Goal: Task Accomplishment & Management: Complete application form

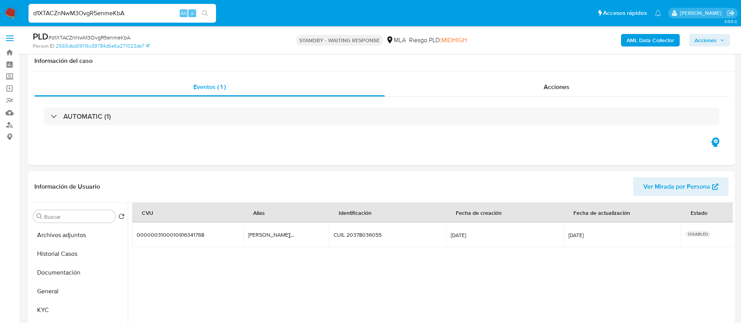
select select "10"
click at [157, 13] on input "d1XTACZnNwM3OvgR5enmeKbA" at bounding box center [122, 13] width 187 height 10
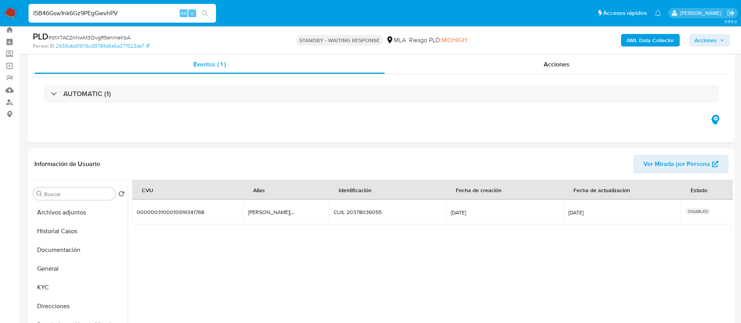
type input "I5B46Gsw1nk6Gz9PEgGwvhPV"
click at [198, 11] on button "search-icon" at bounding box center [205, 13] width 16 height 11
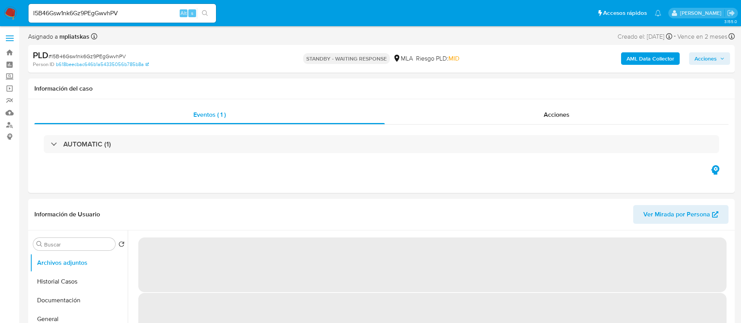
select select "10"
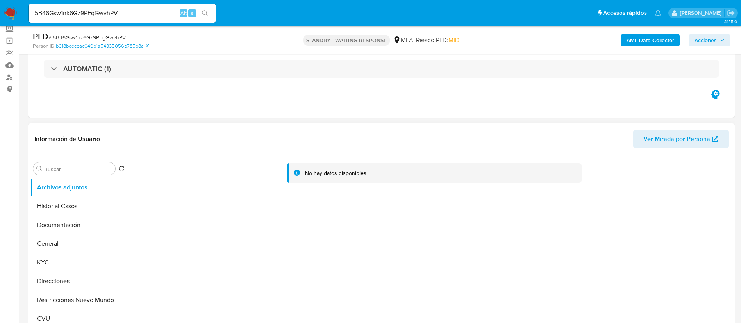
scroll to position [59, 0]
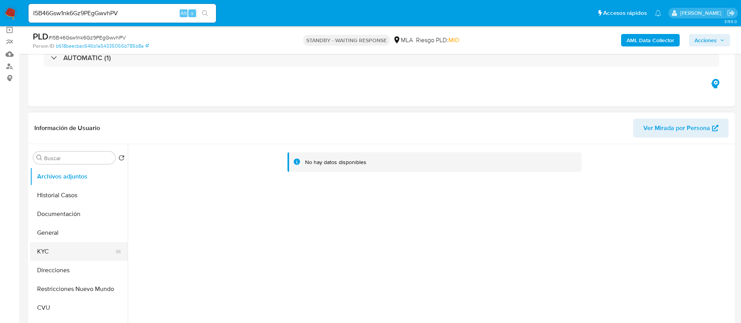
click at [62, 254] on button "KYC" at bounding box center [75, 251] width 91 height 19
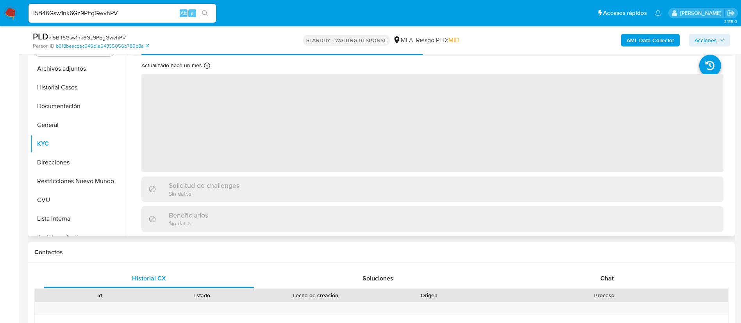
scroll to position [176, 0]
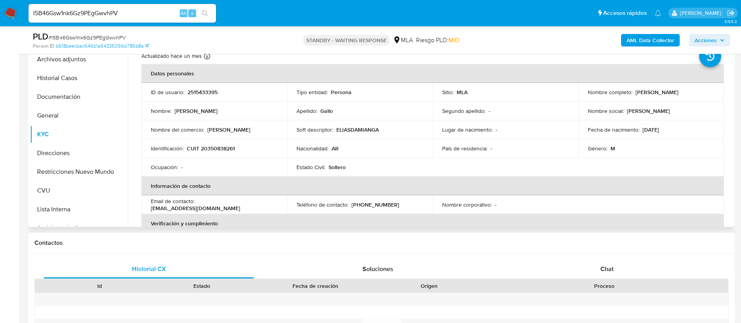
click at [197, 93] on p "2515433395" at bounding box center [202, 92] width 30 height 7
copy p "2515433395"
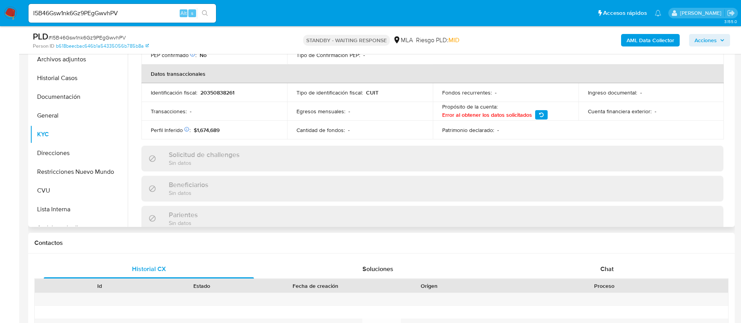
scroll to position [408, 0]
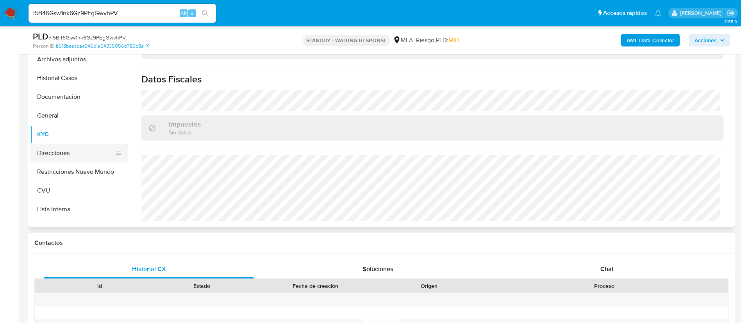
click at [63, 151] on button "Direcciones" at bounding box center [75, 153] width 91 height 19
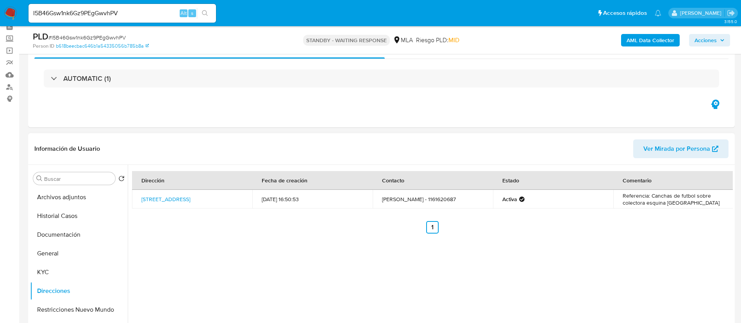
scroll to position [0, 0]
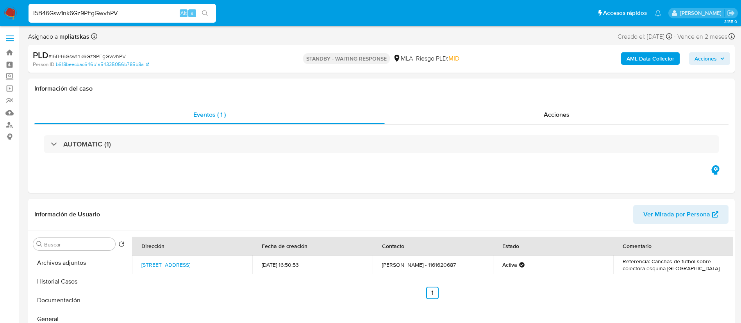
click at [136, 15] on input "I5B46Gsw1nk6Gz9PEgGwvhPV" at bounding box center [122, 13] width 187 height 10
paste input "176990081"
type input "176990081"
click at [198, 17] on button "search-icon" at bounding box center [205, 13] width 16 height 11
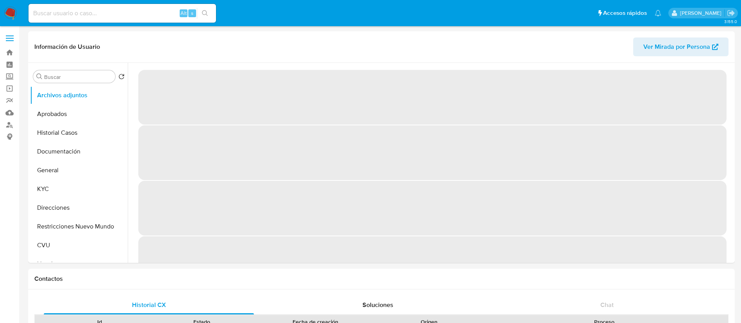
select select "10"
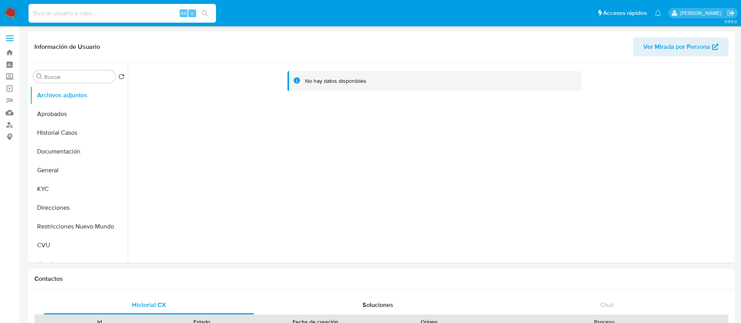
click at [141, 11] on input at bounding box center [122, 13] width 187 height 10
paste input "2145784420"
type input "2145784420"
click at [206, 12] on icon "search-icon" at bounding box center [205, 13] width 6 height 6
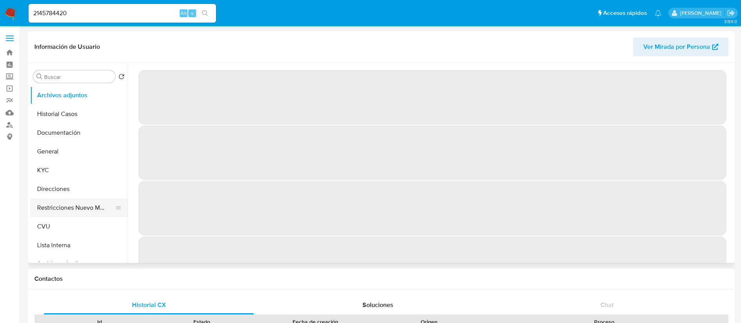
select select "10"
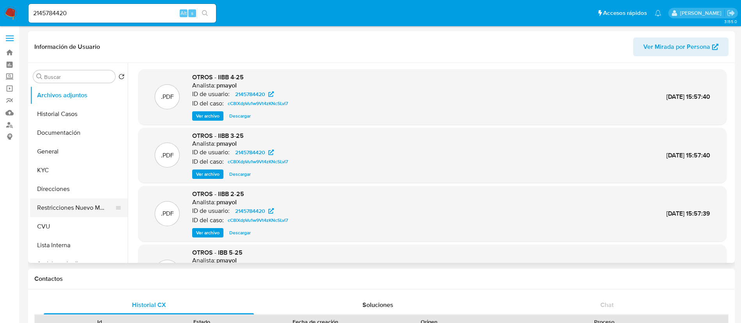
click at [71, 208] on button "Restricciones Nuevo Mundo" at bounding box center [75, 207] width 91 height 19
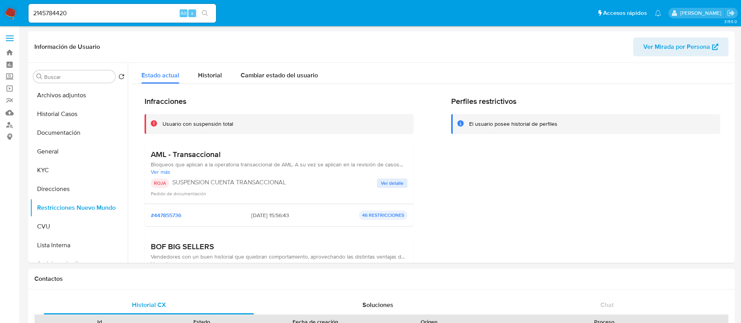
click at [133, 22] on div "2145784420 Alt s" at bounding box center [122, 13] width 187 height 19
click at [130, 14] on input "2145784420" at bounding box center [122, 13] width 187 height 10
click at [171, 13] on input "2145784420" at bounding box center [122, 13] width 187 height 10
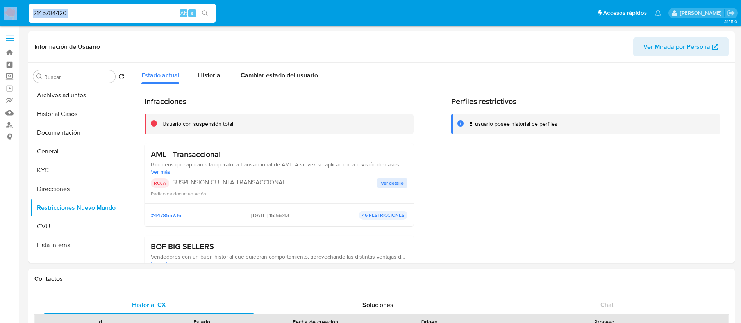
click at [171, 13] on input "2145784420" at bounding box center [122, 13] width 187 height 10
click at [153, 38] on header "Información de Usuario Ver Mirada por Persona" at bounding box center [381, 46] width 694 height 19
click at [140, 18] on div "2145784420 Alt s" at bounding box center [122, 13] width 187 height 19
click at [140, 18] on input "2145784420" at bounding box center [122, 13] width 187 height 10
click at [139, 16] on input "2145784420" at bounding box center [122, 13] width 187 height 10
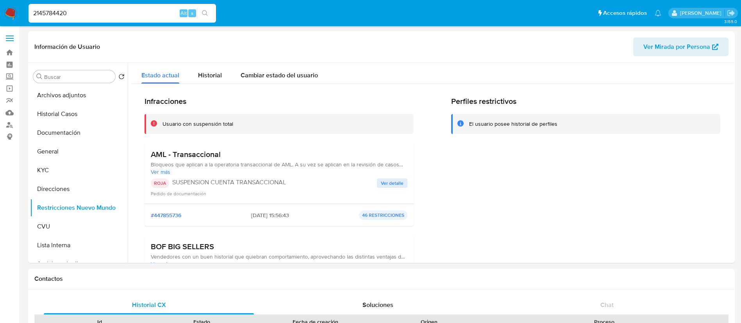
click at [139, 16] on input "2145784420" at bounding box center [122, 13] width 187 height 10
paste input "1409110909"
type input "1409110909"
click at [195, 12] on div "s" at bounding box center [192, 13] width 8 height 8
click at [202, 14] on button "search-icon" at bounding box center [205, 13] width 16 height 11
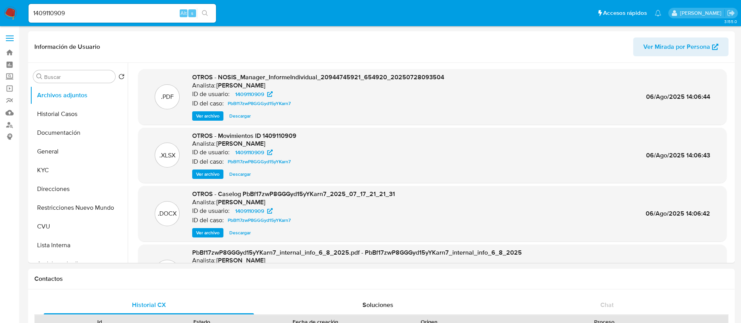
select select "10"
click at [209, 236] on span "Ver archivo" at bounding box center [207, 233] width 23 height 8
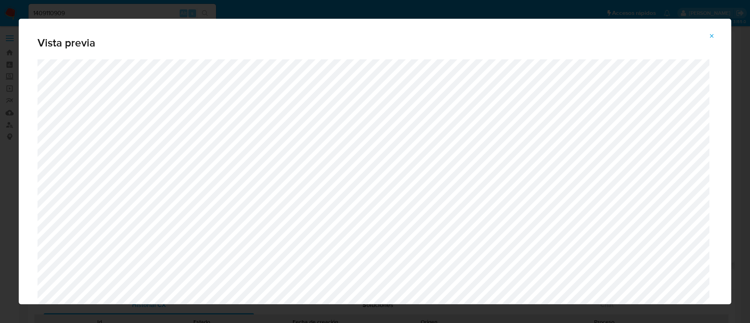
click at [710, 34] on icon "Attachment preview" at bounding box center [712, 36] width 4 height 4
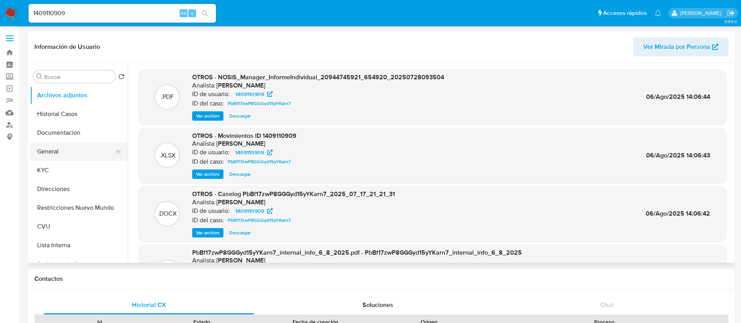
click at [64, 157] on button "General" at bounding box center [75, 151] width 91 height 19
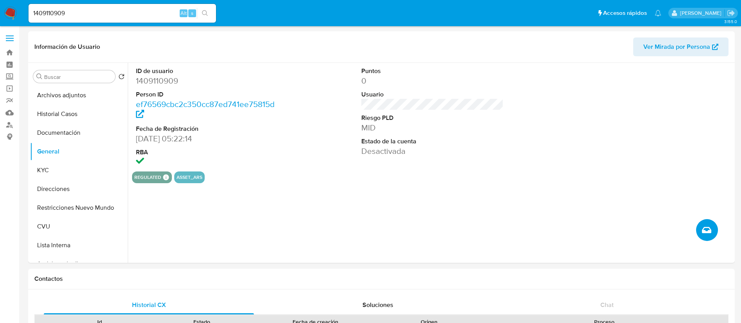
click at [709, 236] on button "Crear caso manual" at bounding box center [707, 230] width 22 height 22
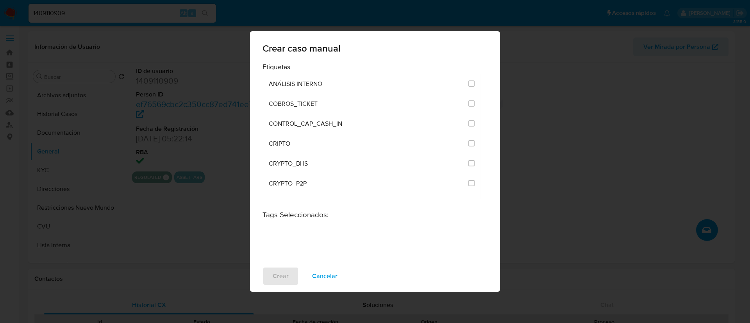
drag, startPoint x: 512, startPoint y: 0, endPoint x: 465, endPoint y: 229, distance: 234.1
click at [465, 229] on div at bounding box center [374, 238] width 225 height 31
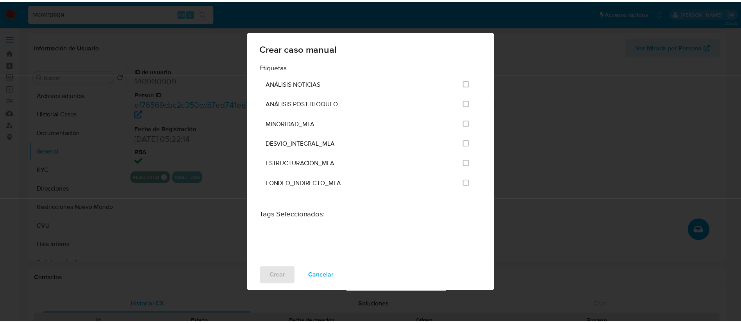
scroll to position [1535, 0]
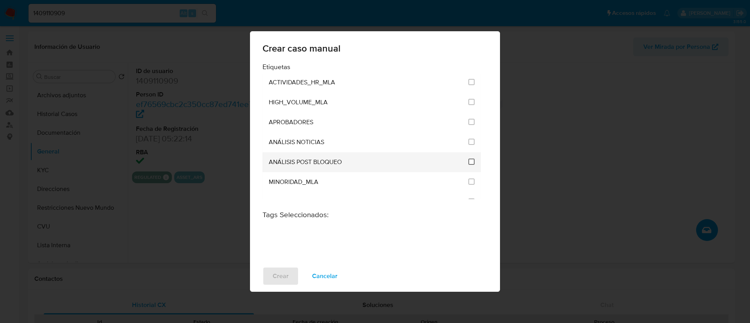
click at [468, 162] on input "3249" at bounding box center [471, 162] width 6 height 6
checkbox input "true"
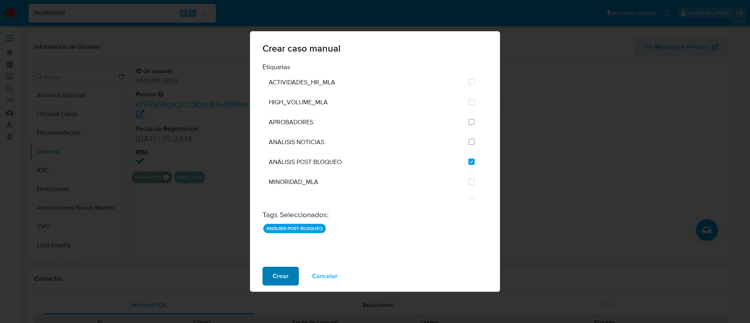
click at [285, 275] on span "Crear" at bounding box center [281, 276] width 16 height 17
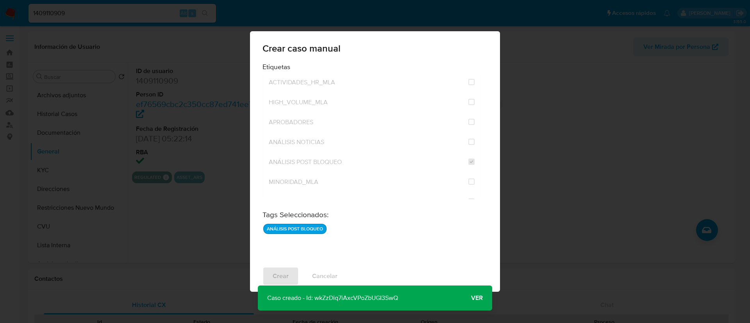
click at [347, 297] on p "Caso creado - Id: wkZzDiq7iAxcVPoZbUGI3SwQ" at bounding box center [333, 297] width 150 height 25
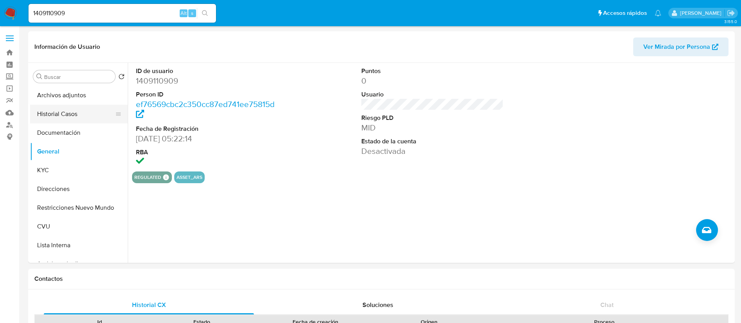
click at [73, 110] on button "Historial Casos" at bounding box center [75, 114] width 91 height 19
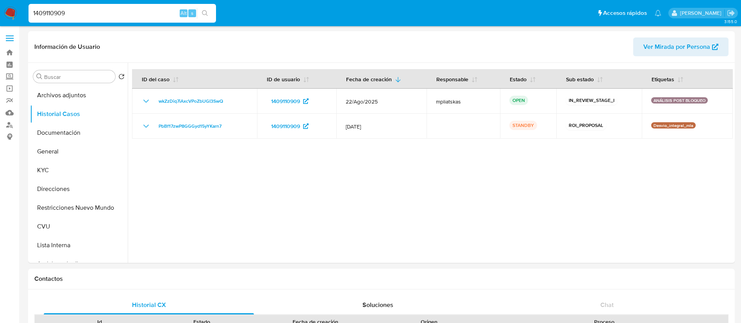
drag, startPoint x: 175, startPoint y: 18, endPoint x: 172, endPoint y: 15, distance: 4.4
click at [174, 17] on input "1409110909" at bounding box center [122, 13] width 187 height 10
click at [171, 14] on input "1409110909" at bounding box center [122, 13] width 187 height 10
paste input "76990081"
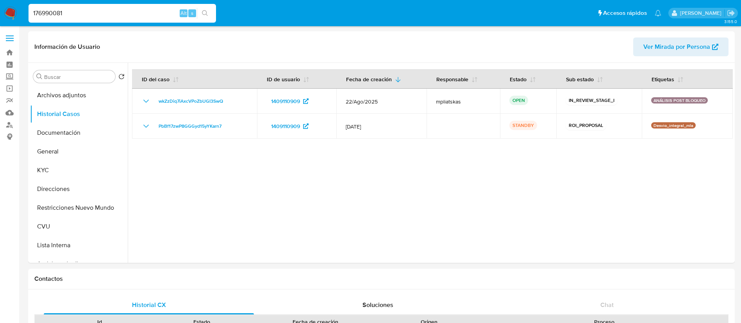
type input "176990081"
click at [211, 12] on button "search-icon" at bounding box center [205, 13] width 16 height 11
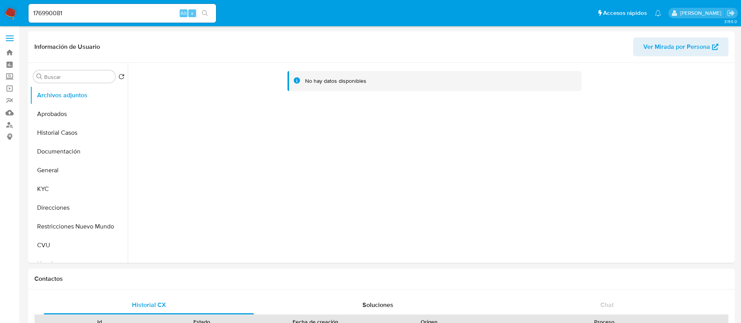
select select "10"
click at [80, 224] on button "Restricciones Nuevo Mundo" at bounding box center [75, 226] width 91 height 19
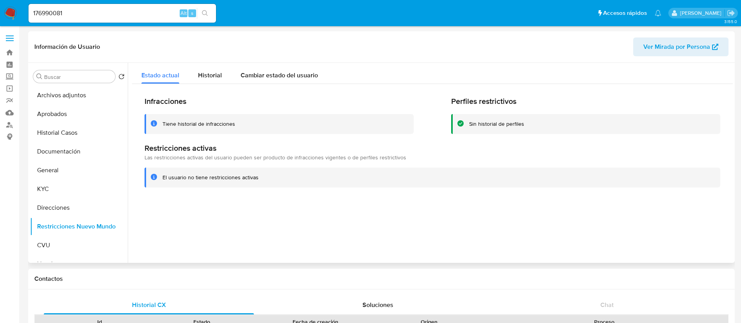
click at [569, 66] on div "Estado actual Historial Cambiar estado del usuario" at bounding box center [432, 73] width 601 height 21
click at [8, 13] on img at bounding box center [10, 13] width 13 height 13
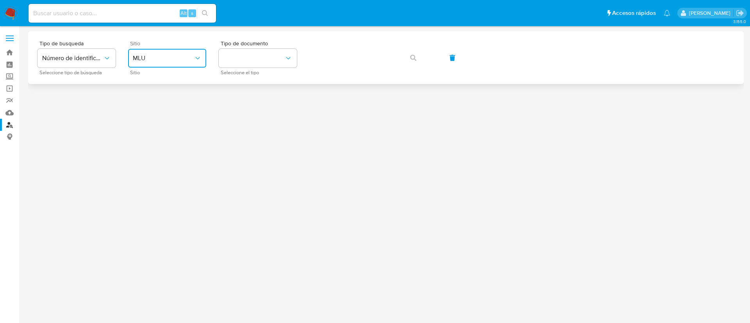
click at [200, 61] on icon "site_id" at bounding box center [198, 58] width 8 height 8
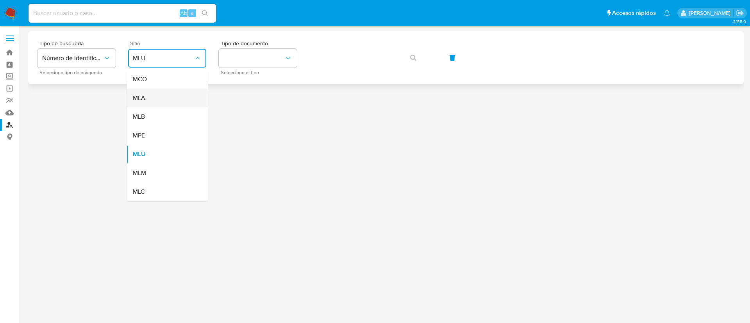
click at [191, 93] on div "MLA" at bounding box center [165, 98] width 64 height 19
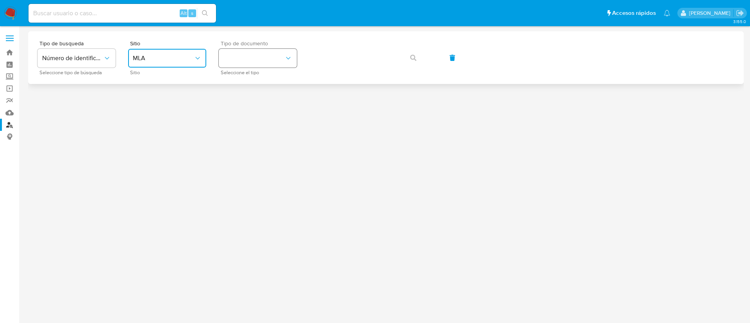
click at [252, 54] on button "identificationType" at bounding box center [258, 58] width 78 height 19
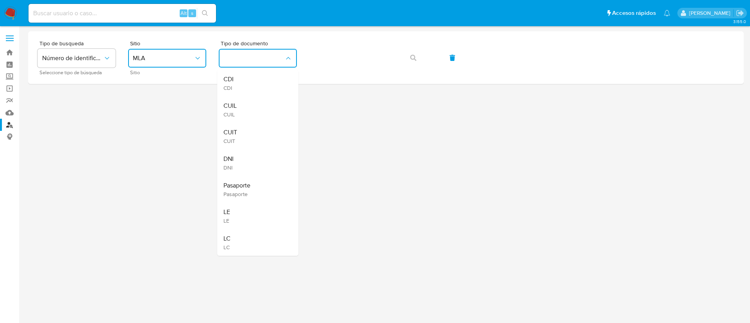
click at [258, 111] on div "CUIL CUIL" at bounding box center [255, 109] width 64 height 27
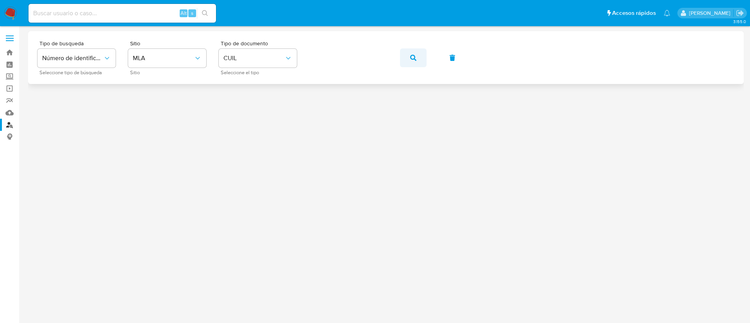
click at [412, 61] on span "button" at bounding box center [413, 57] width 6 height 17
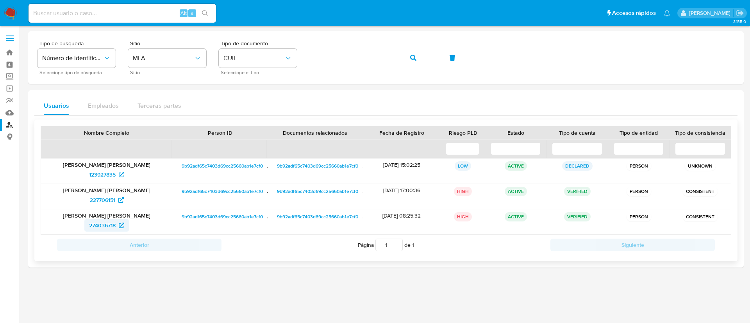
click at [92, 225] on span "274036718" at bounding box center [102, 225] width 27 height 12
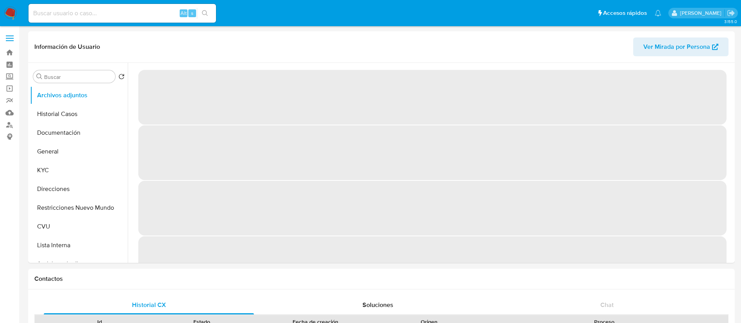
select select "10"
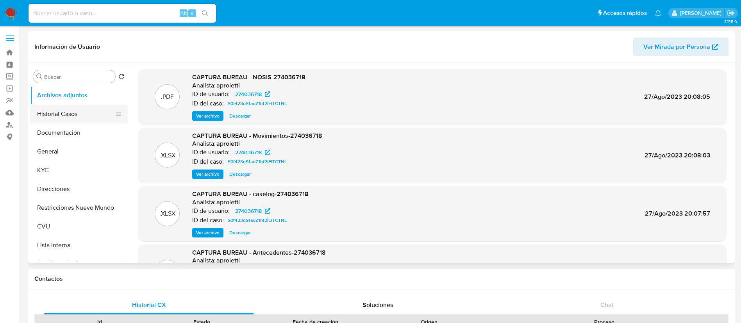
click at [68, 114] on button "Historial Casos" at bounding box center [75, 114] width 91 height 19
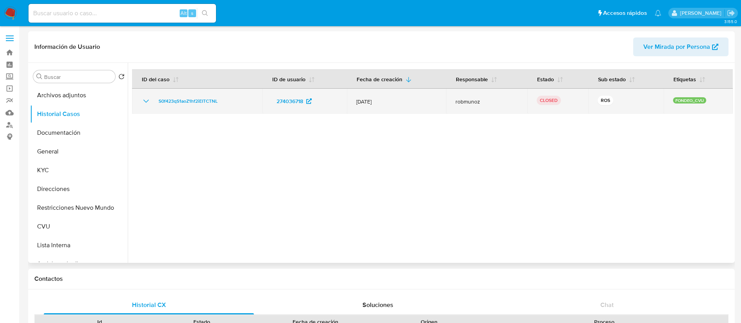
click at [143, 98] on icon "Mostrar/Ocultar" at bounding box center [145, 100] width 9 height 9
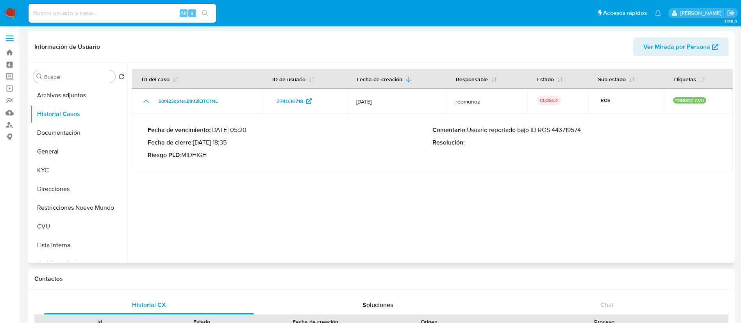
click at [570, 130] on p "Comentario : Usuario reportado bajo ID ROS 443719574" at bounding box center [574, 130] width 285 height 8
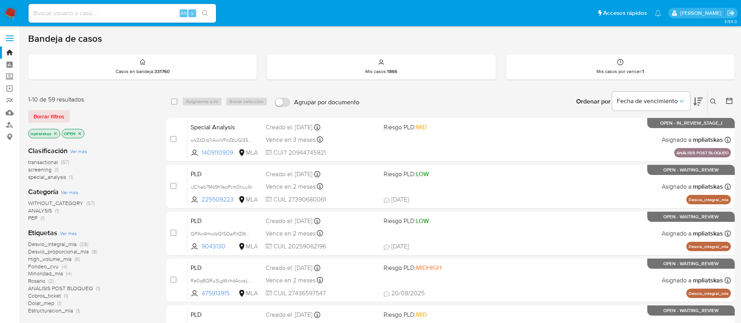
click at [5, 17] on img at bounding box center [10, 13] width 13 height 13
click at [14, 7] on img at bounding box center [10, 13] width 13 height 13
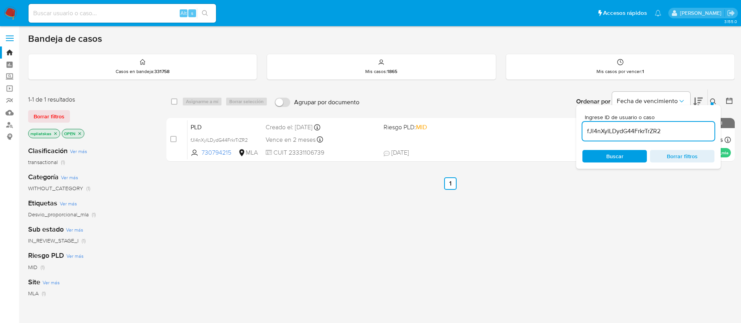
click at [3, 16] on nav "Pausado Ver notificaciones Alt s Accesos rápidos Presiona las siguientes teclas…" at bounding box center [370, 13] width 741 height 26
click at [9, 14] on img at bounding box center [10, 13] width 13 height 13
